Goal: Transaction & Acquisition: Book appointment/travel/reservation

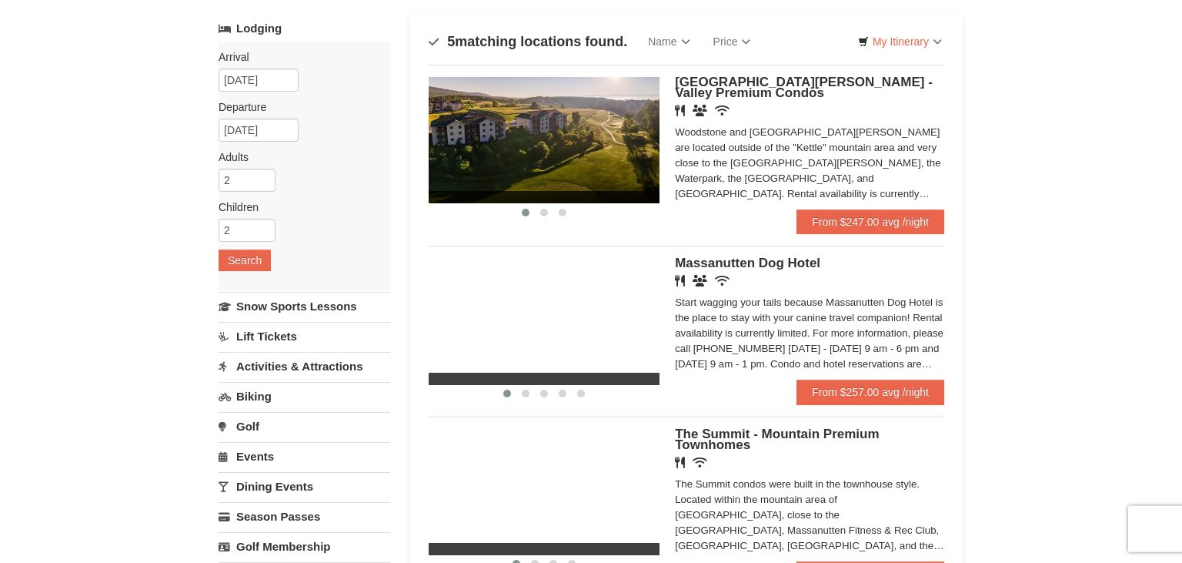
scroll to position [81, 0]
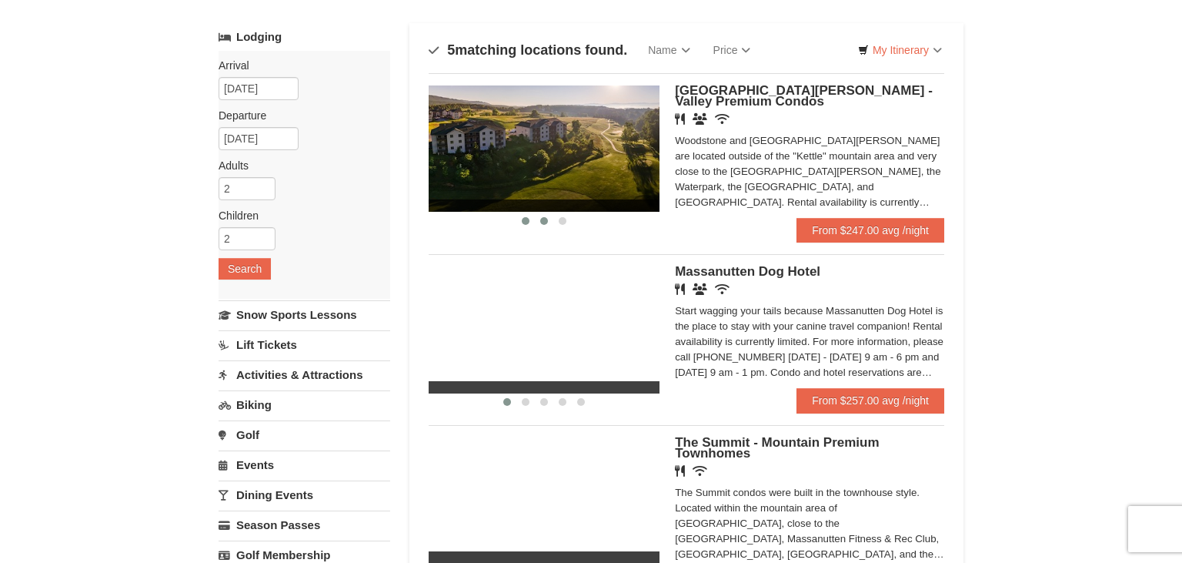
click at [547, 222] on span at bounding box center [544, 221] width 8 height 8
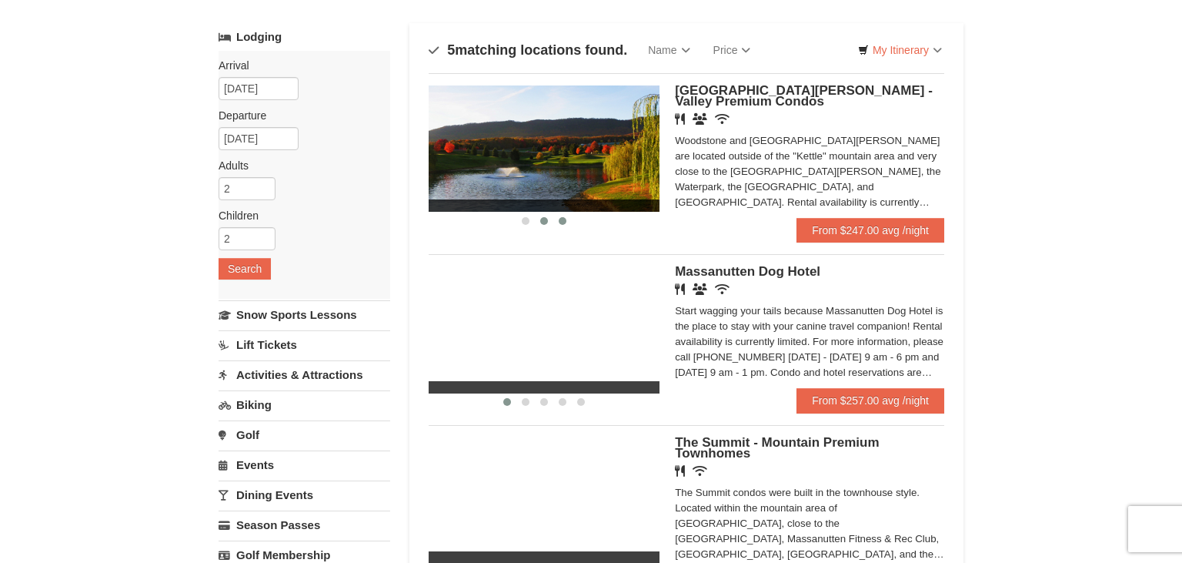
click at [563, 222] on span at bounding box center [563, 221] width 8 height 8
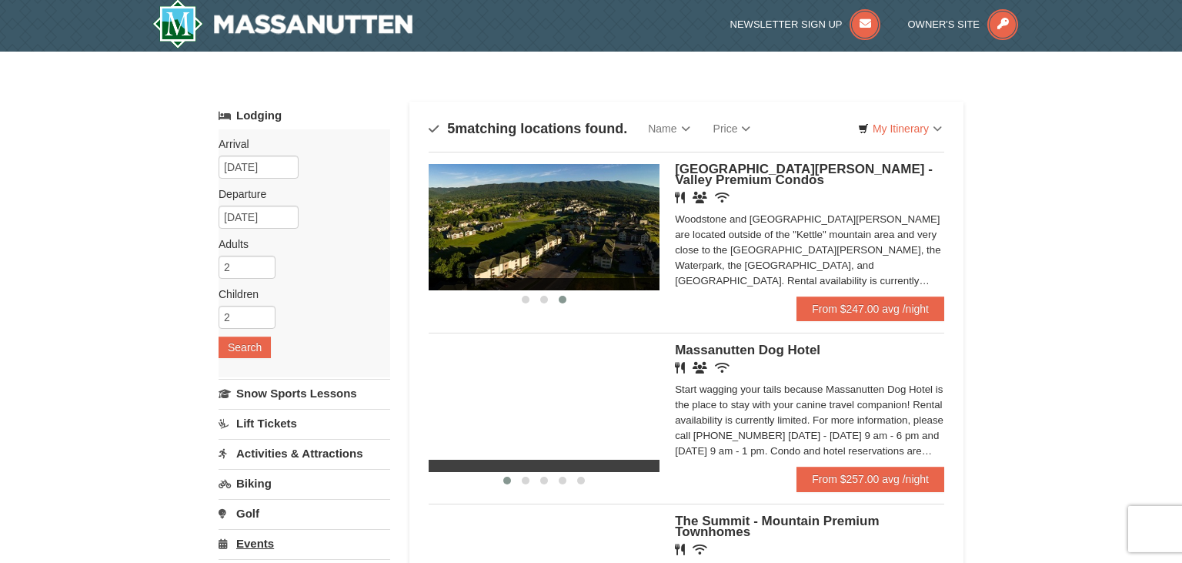
scroll to position [0, 0]
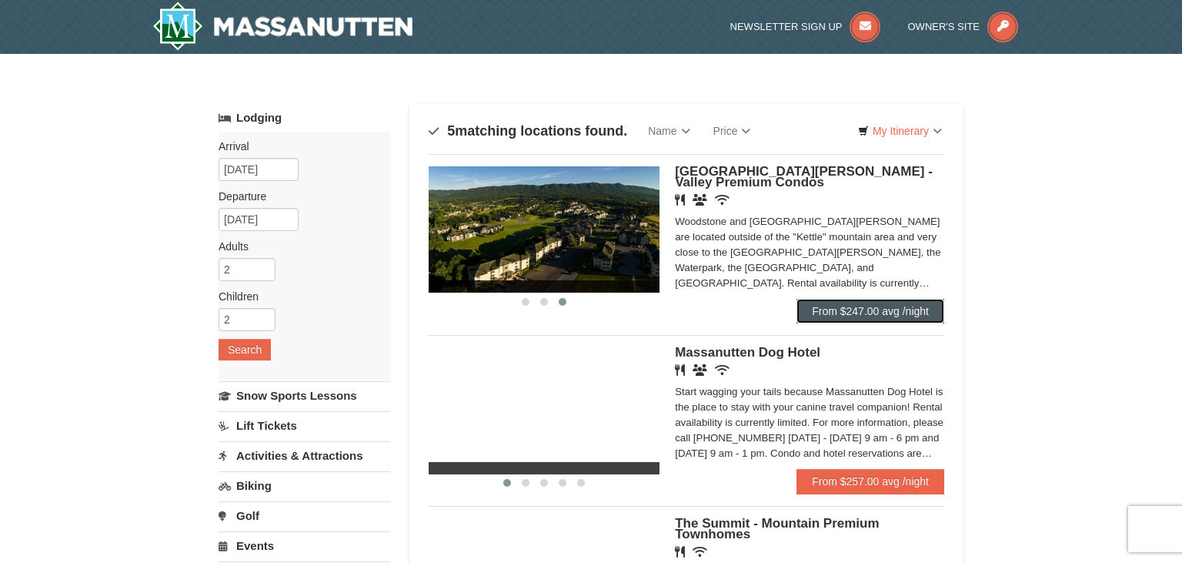
click at [869, 316] on link "From $247.00 avg /night" at bounding box center [871, 311] width 148 height 25
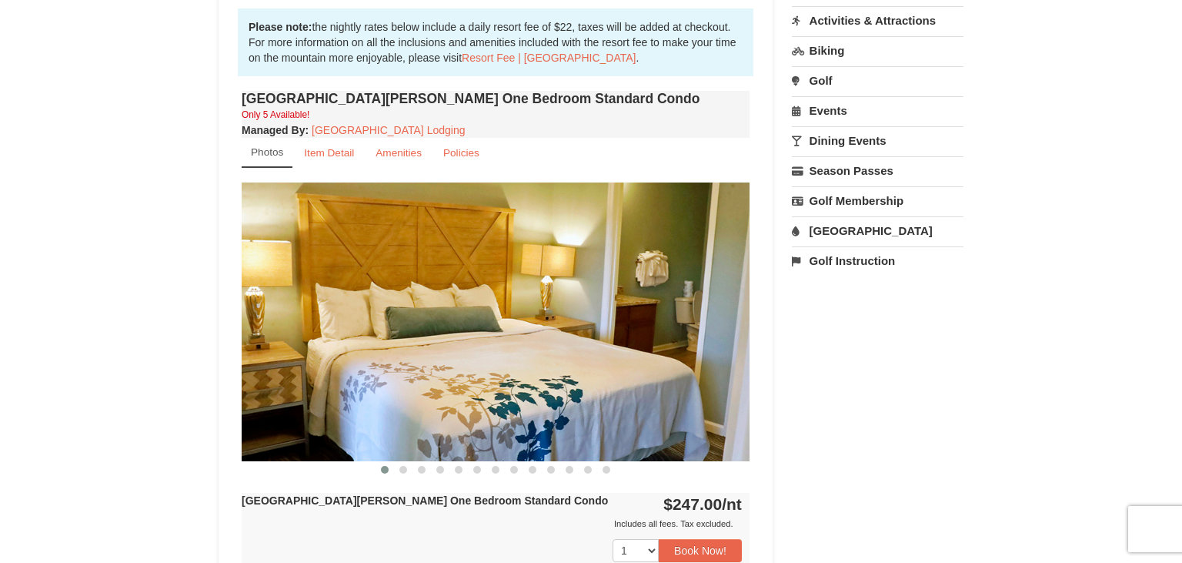
scroll to position [487, 0]
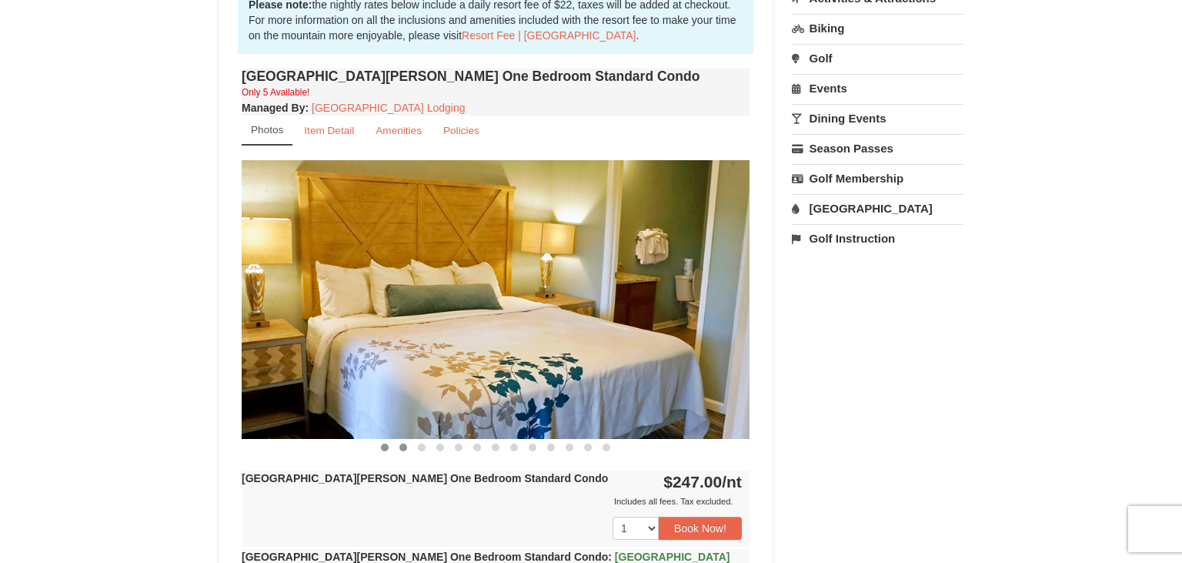
click at [406, 445] on span at bounding box center [404, 447] width 8 height 8
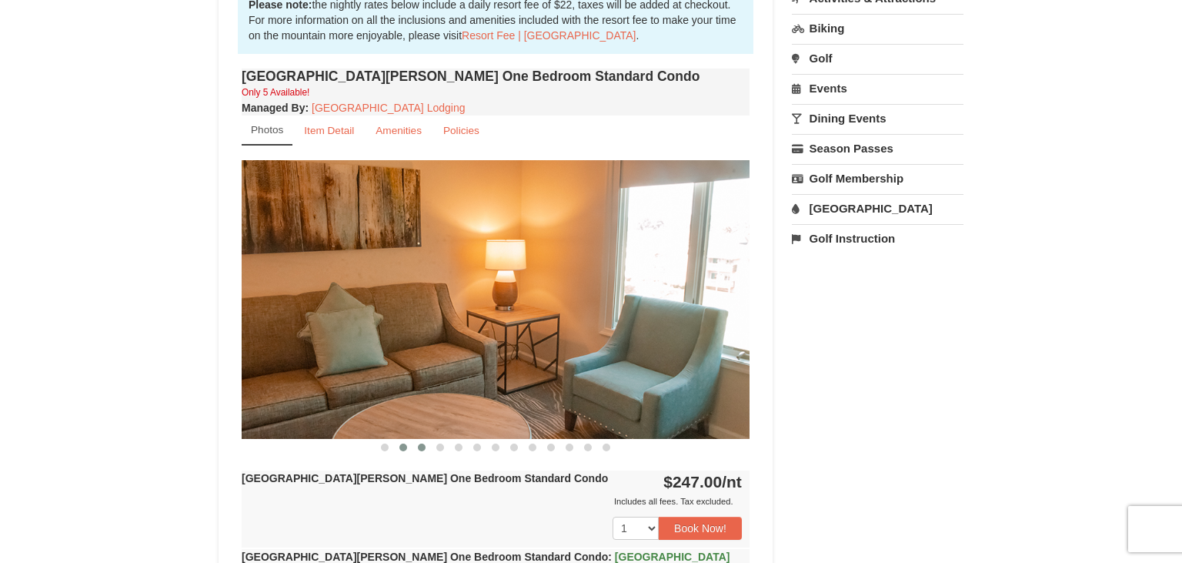
click at [421, 445] on span at bounding box center [422, 447] width 8 height 8
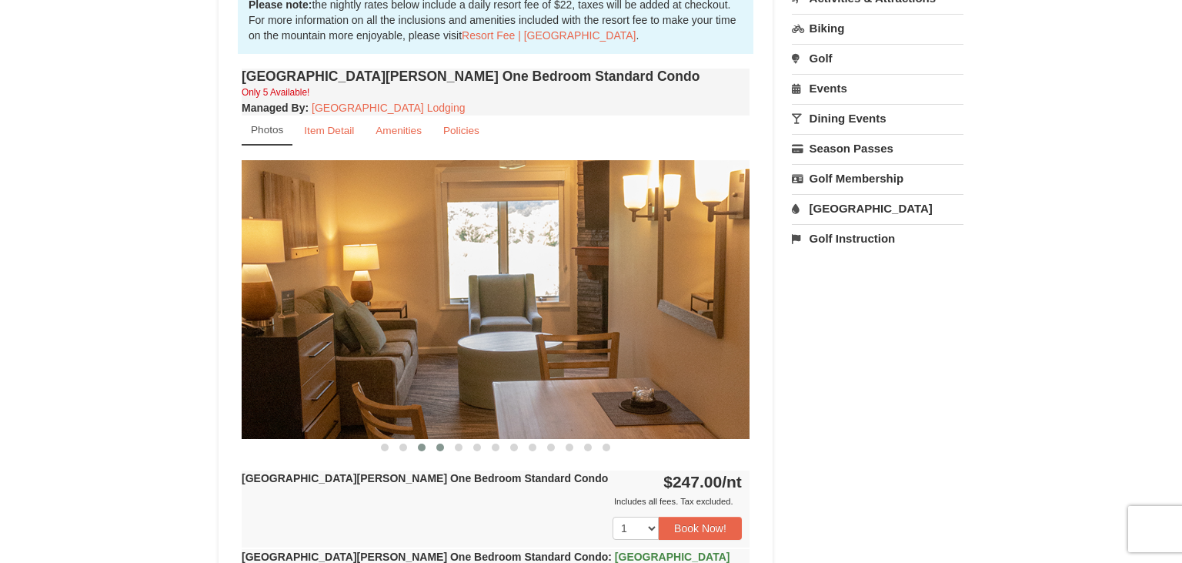
click at [442, 448] on span at bounding box center [440, 447] width 8 height 8
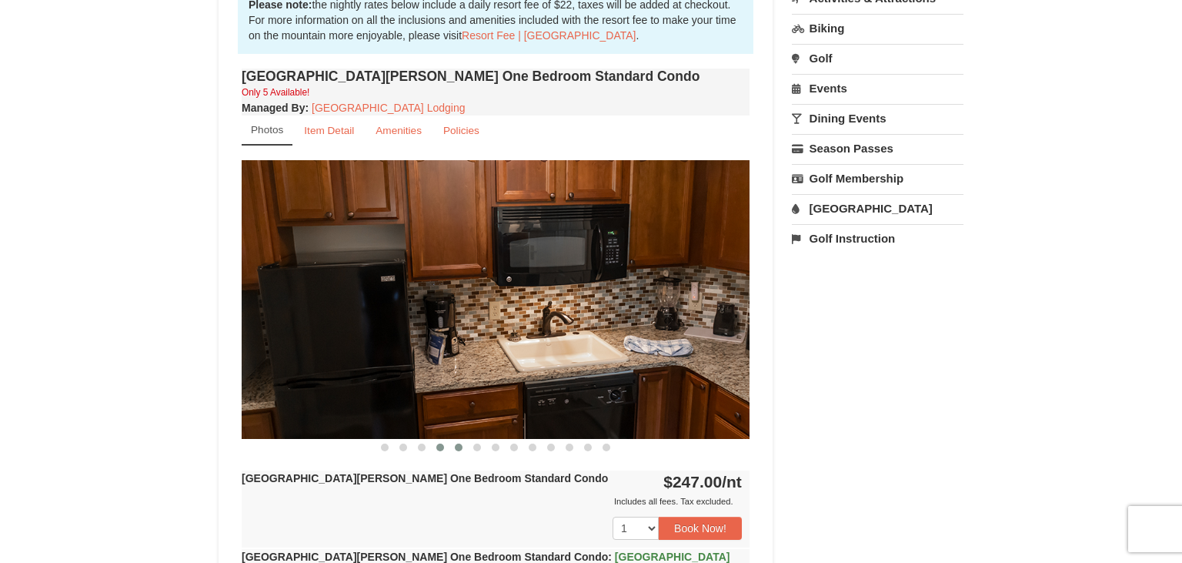
click at [458, 447] on span at bounding box center [459, 447] width 8 height 8
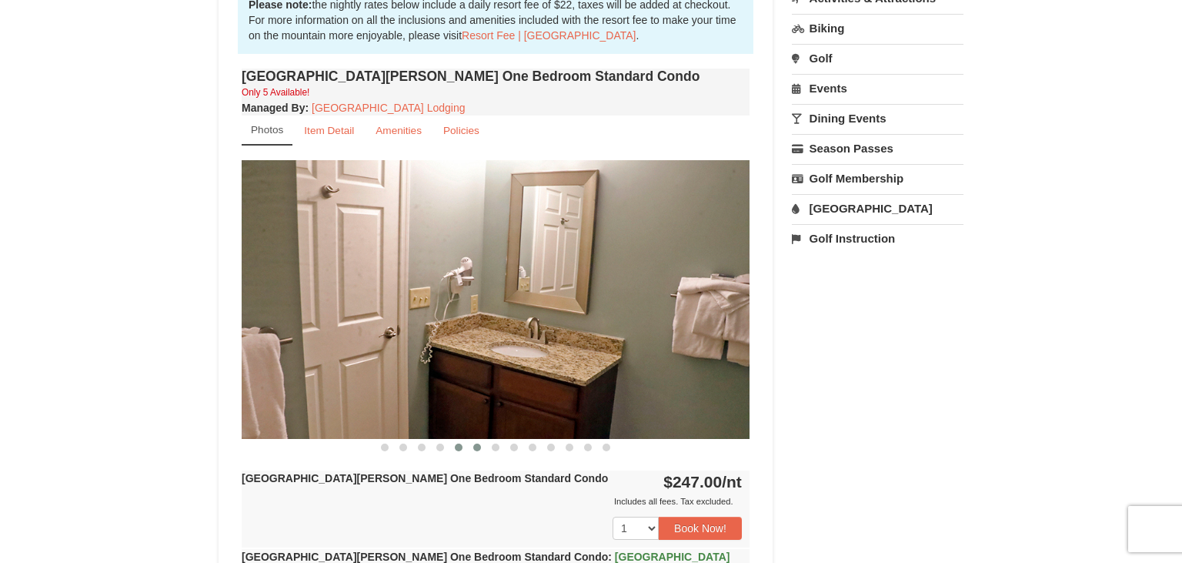
click at [477, 447] on span at bounding box center [477, 447] width 8 height 8
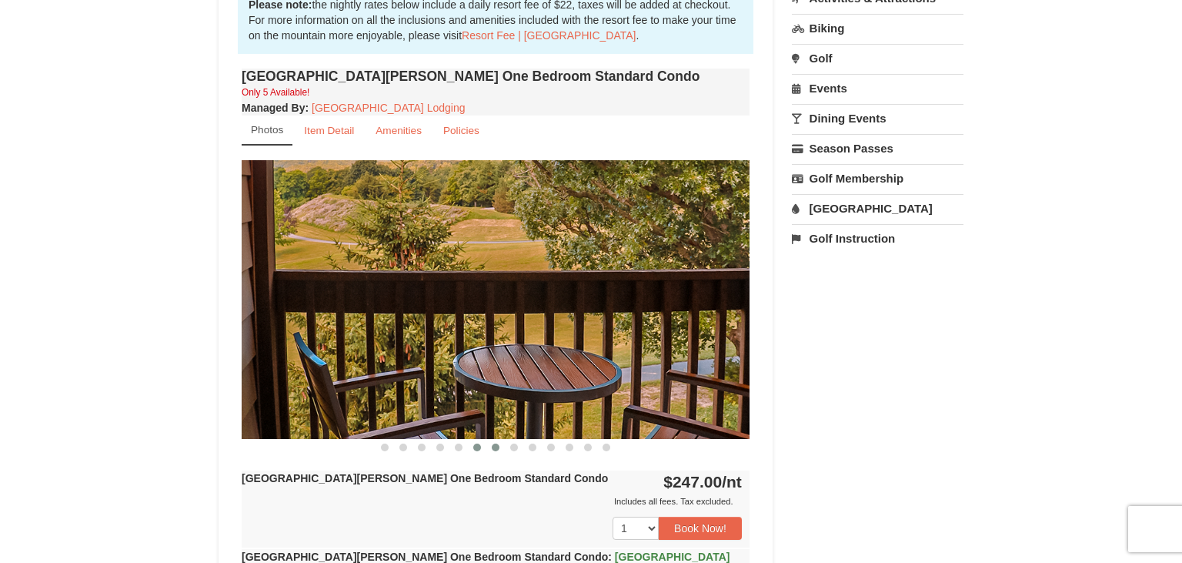
click at [497, 448] on span at bounding box center [496, 447] width 8 height 8
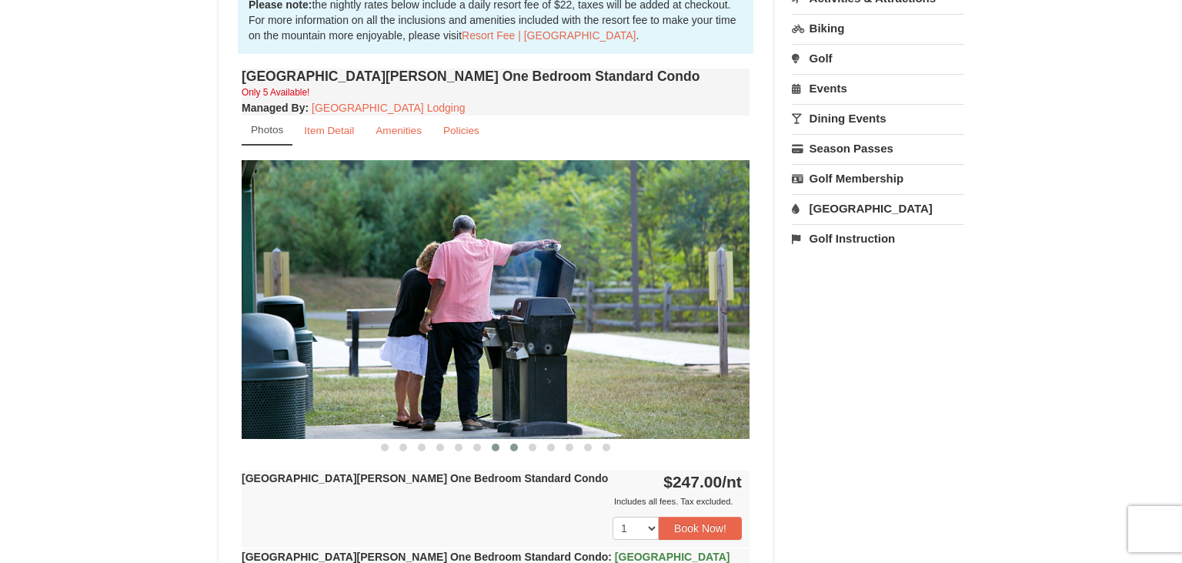
click at [516, 448] on span at bounding box center [514, 447] width 8 height 8
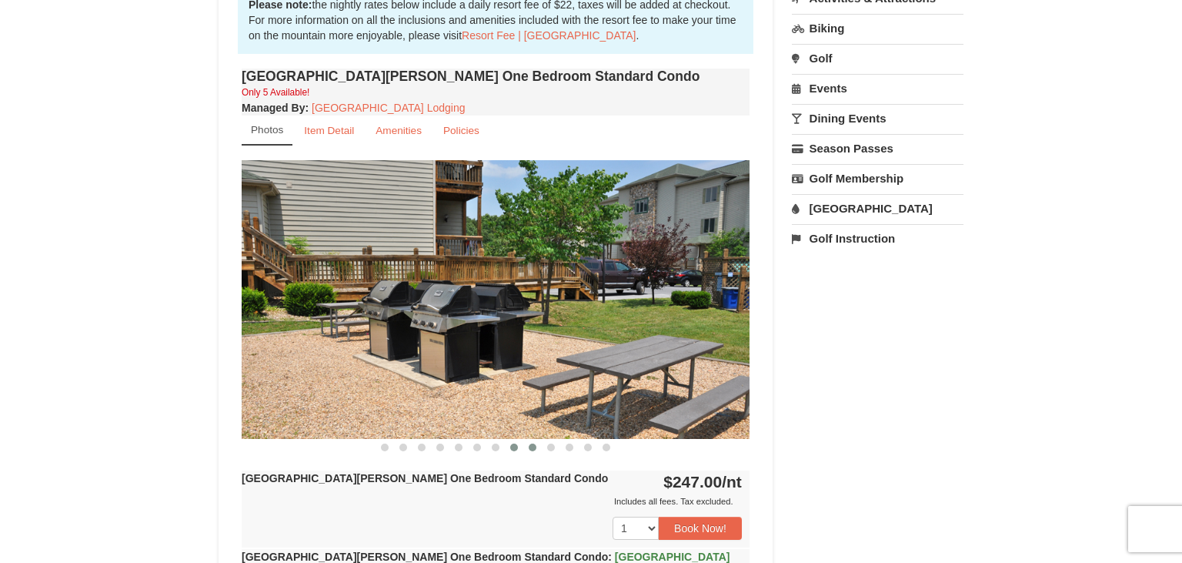
click at [536, 450] on button at bounding box center [532, 447] width 18 height 15
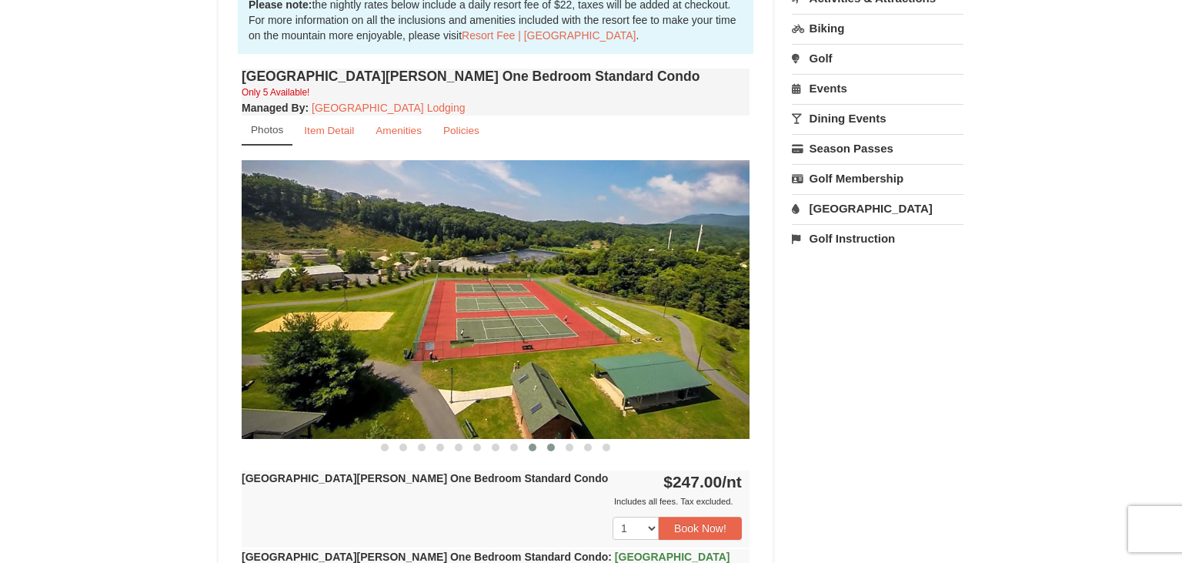
click at [548, 448] on span at bounding box center [551, 447] width 8 height 8
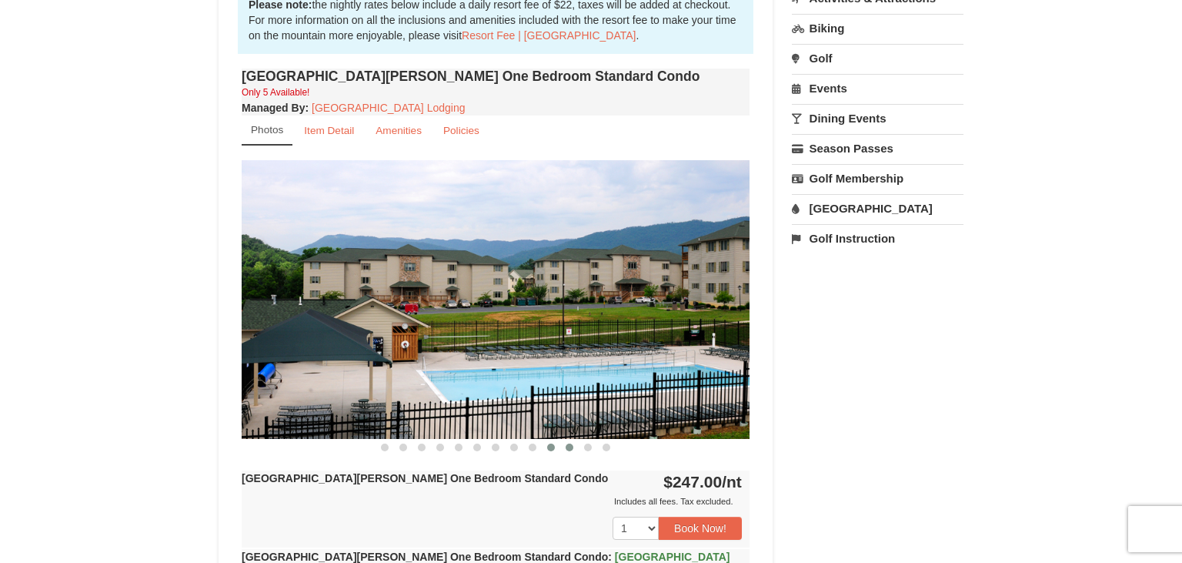
click at [570, 446] on span at bounding box center [570, 447] width 8 height 8
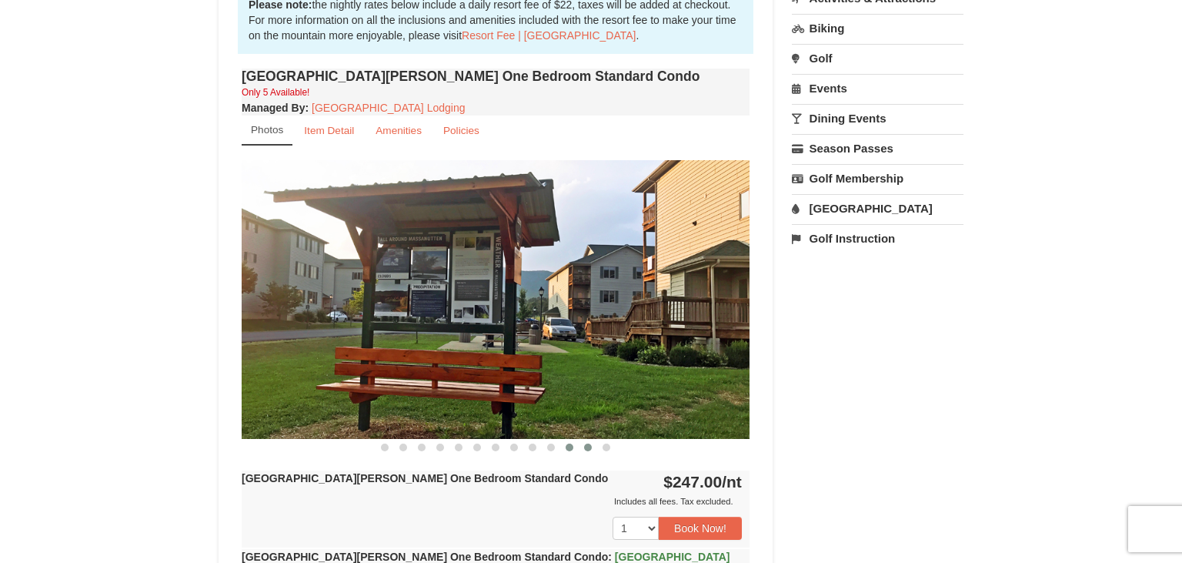
click at [587, 446] on span at bounding box center [588, 447] width 8 height 8
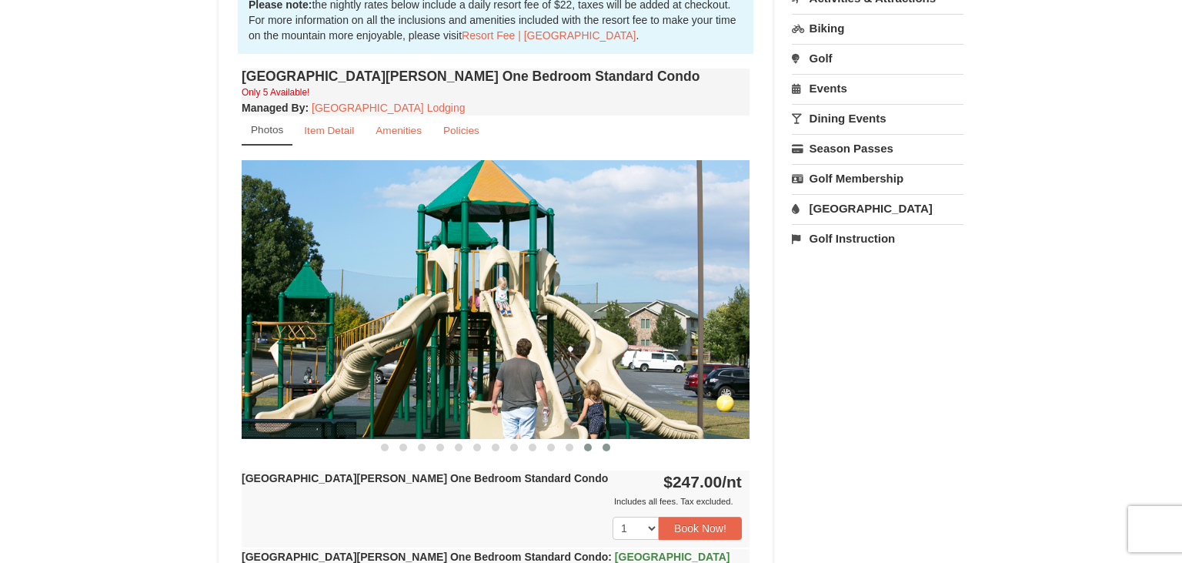
click at [607, 448] on span at bounding box center [607, 447] width 8 height 8
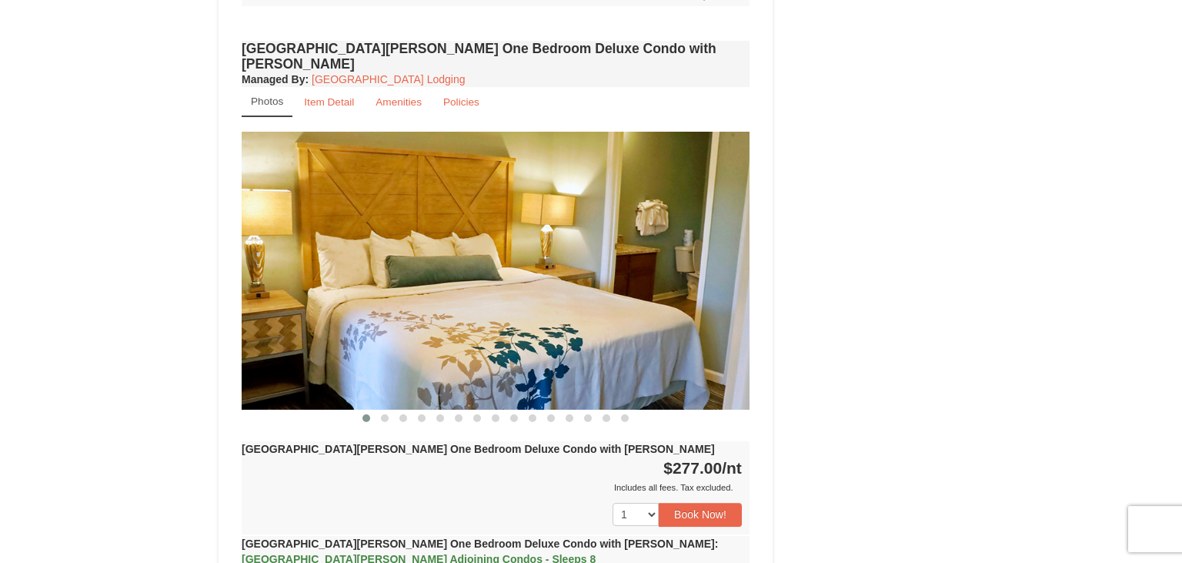
scroll to position [1137, 0]
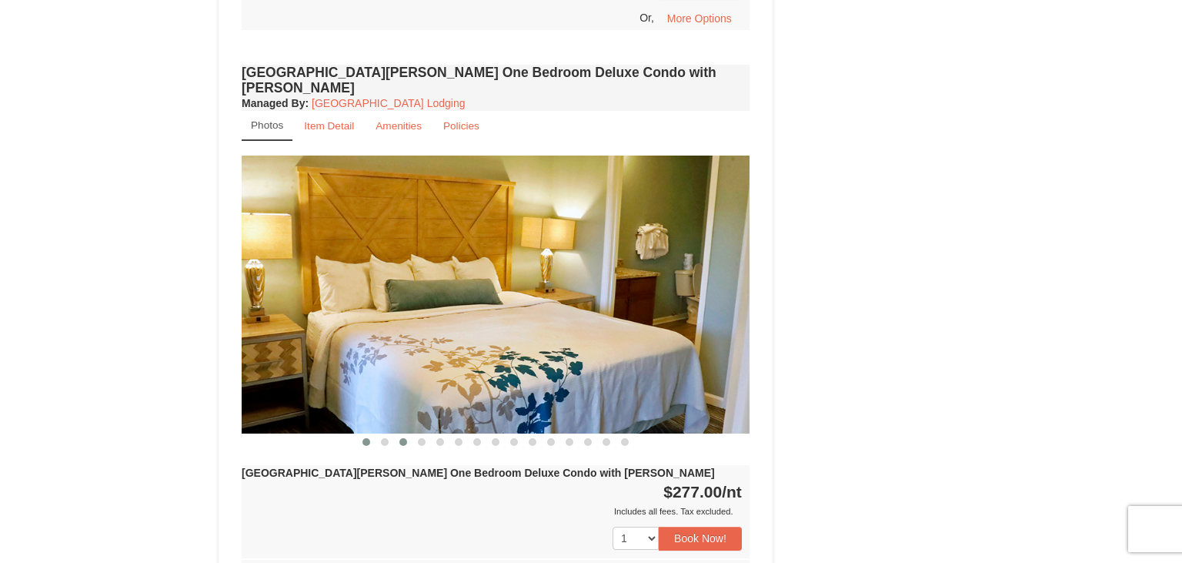
drag, startPoint x: 382, startPoint y: 423, endPoint x: 400, endPoint y: 423, distance: 18.5
click at [383, 438] on span at bounding box center [385, 442] width 8 height 8
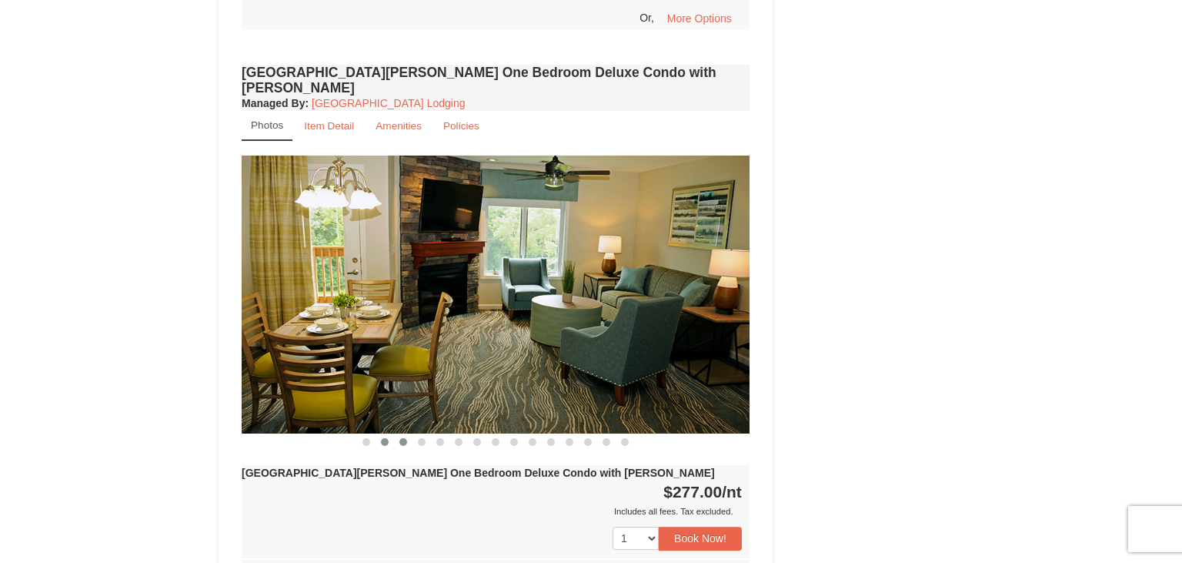
click at [402, 438] on span at bounding box center [404, 442] width 8 height 8
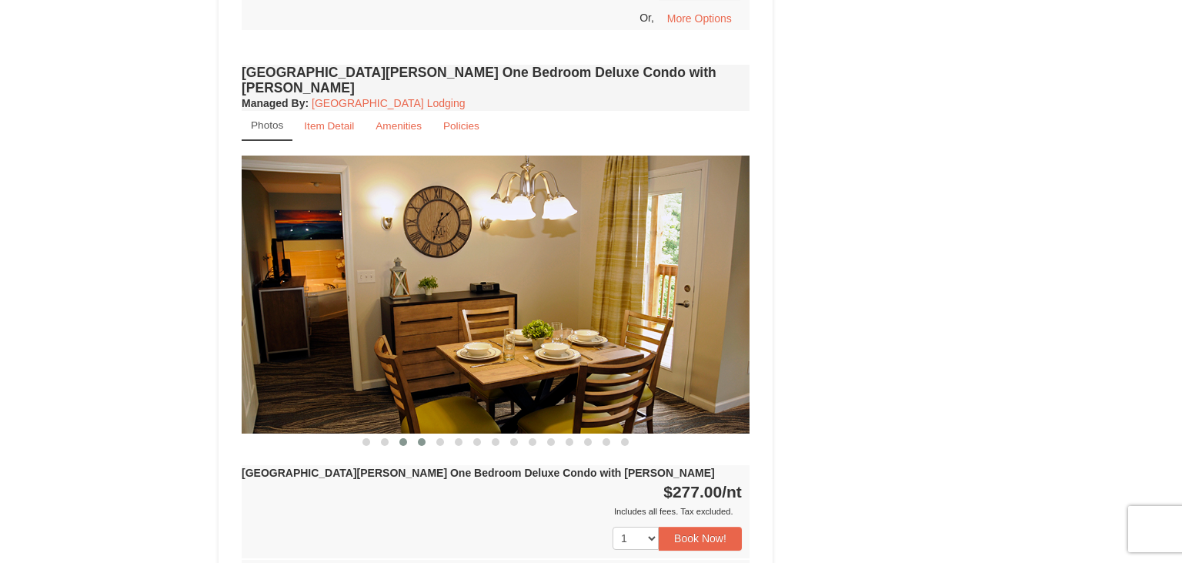
click at [423, 438] on span at bounding box center [422, 442] width 8 height 8
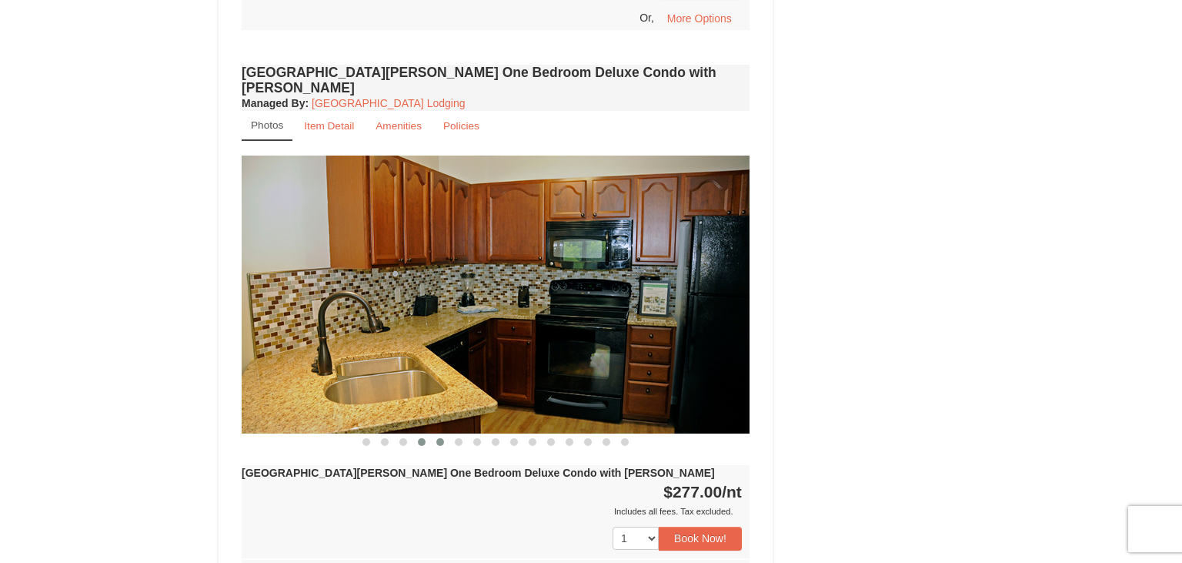
click at [443, 438] on span at bounding box center [440, 442] width 8 height 8
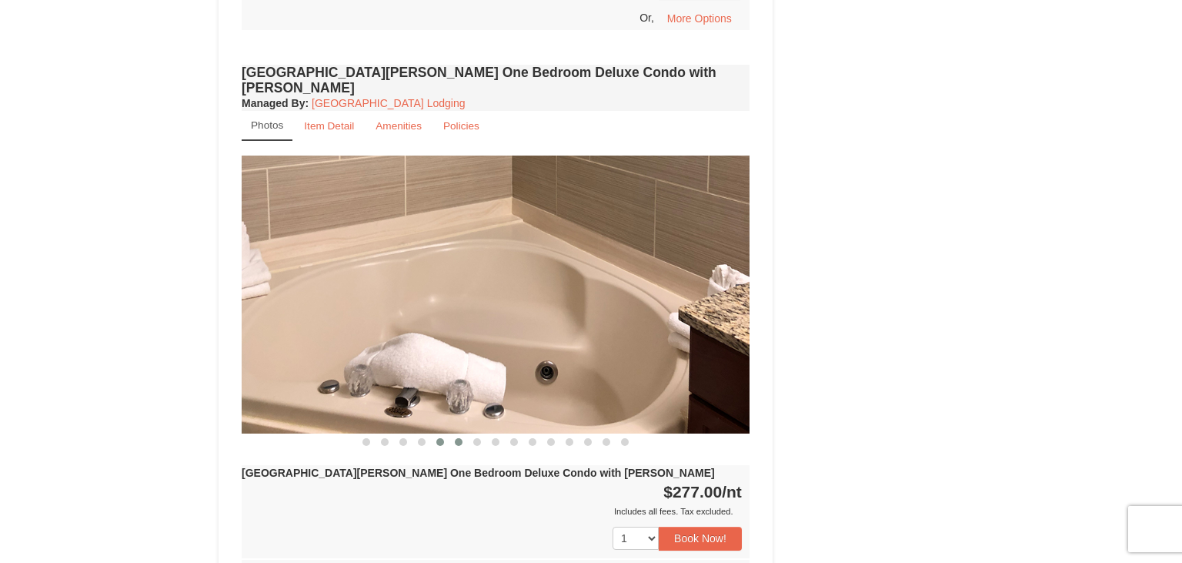
click at [458, 438] on span at bounding box center [459, 442] width 8 height 8
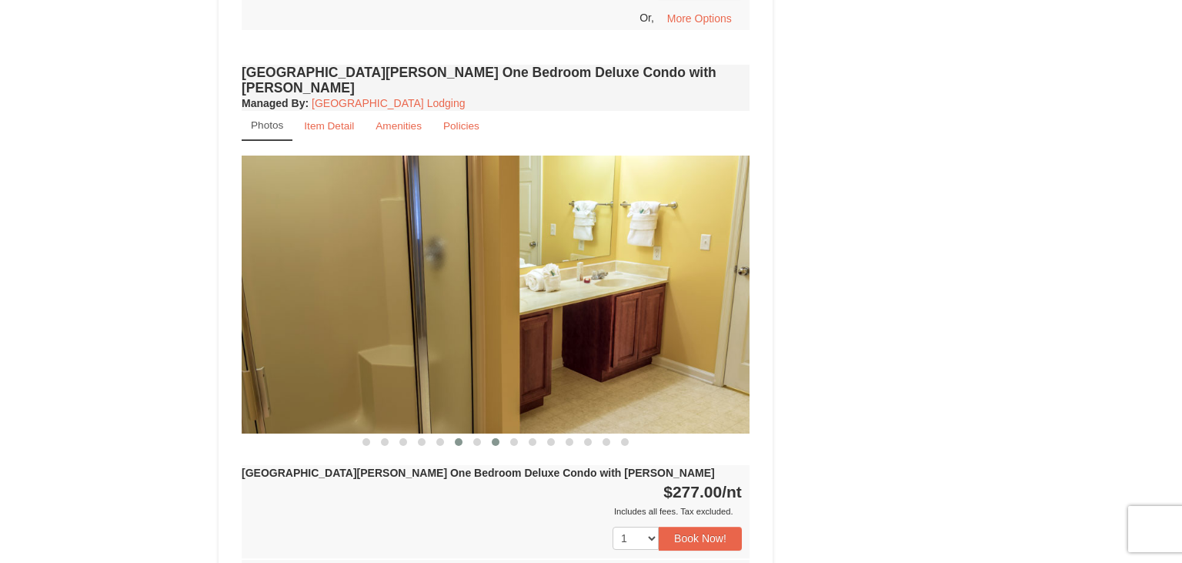
click at [497, 438] on span at bounding box center [496, 442] width 8 height 8
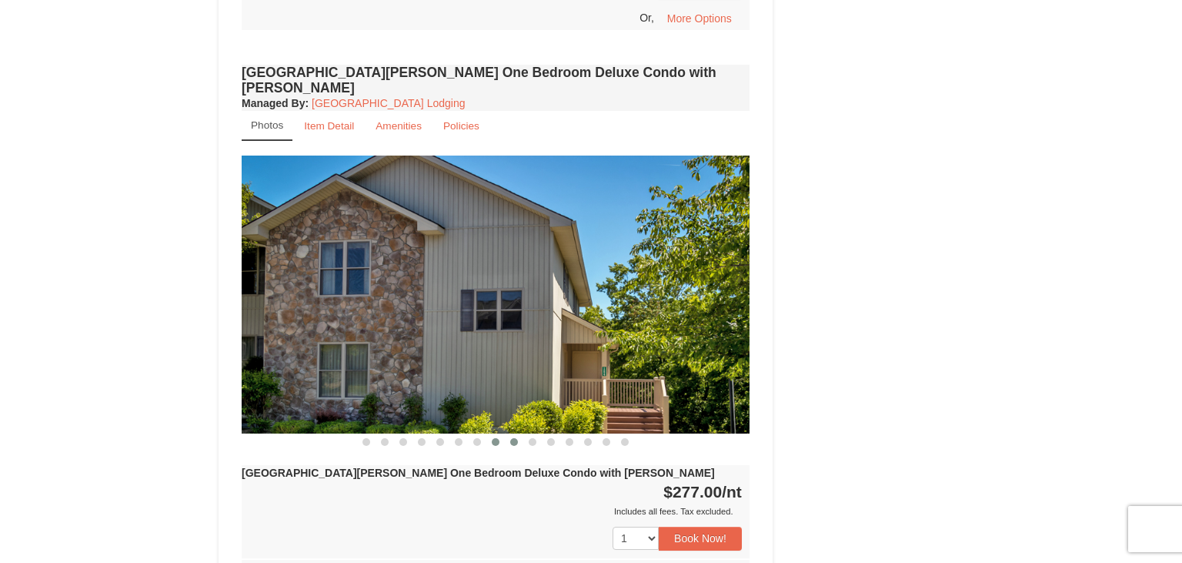
click at [513, 438] on span at bounding box center [514, 442] width 8 height 8
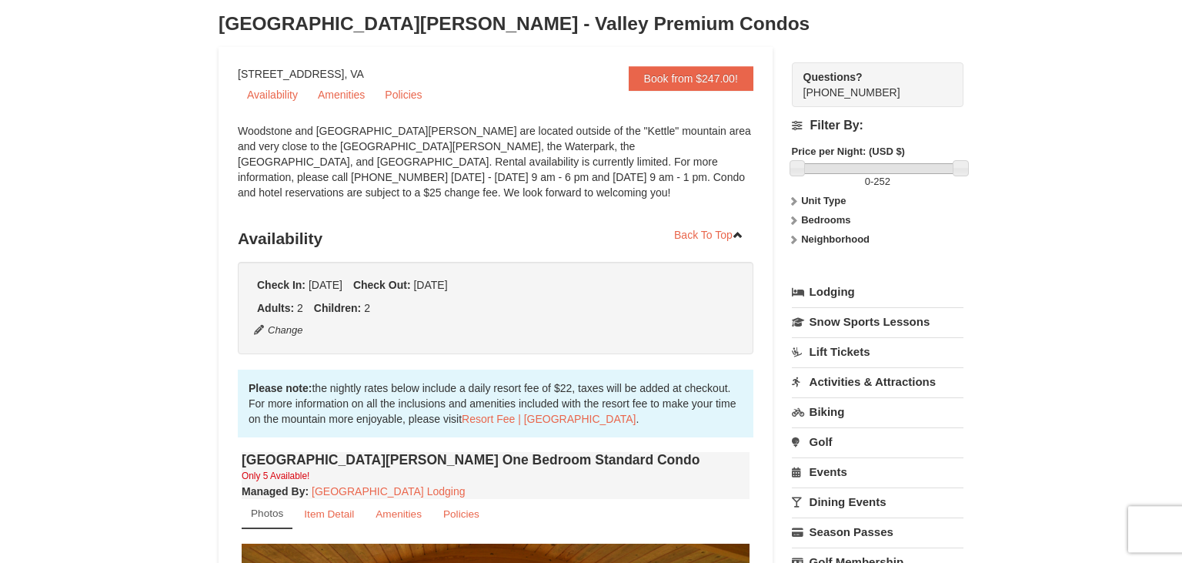
scroll to position [0, 0]
